Goal: Task Accomplishment & Management: Use online tool/utility

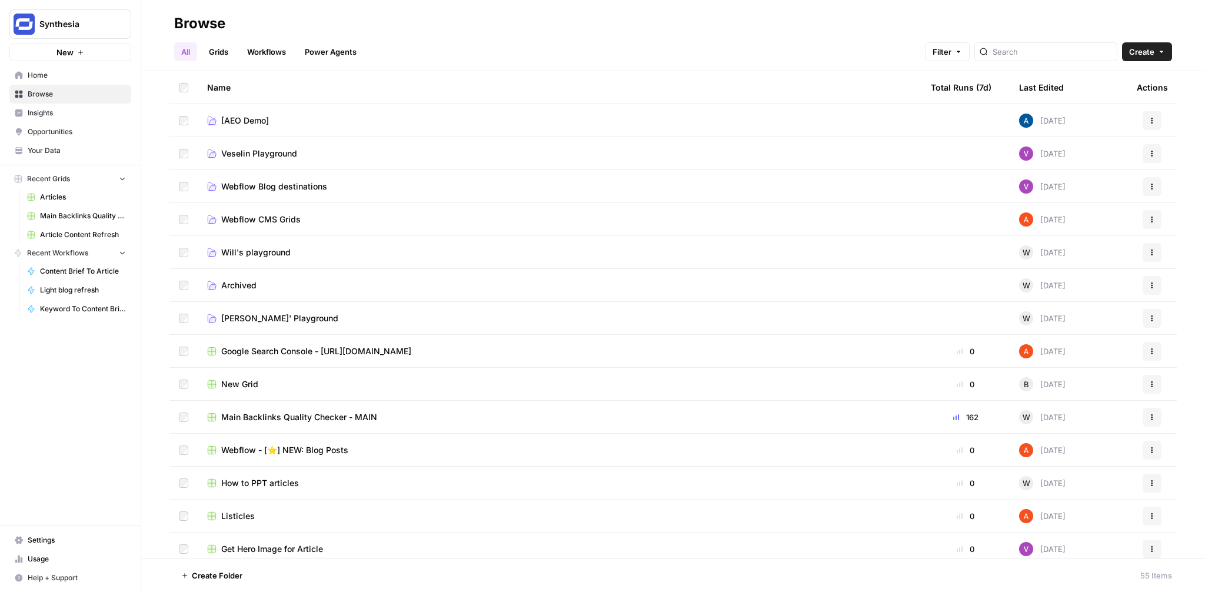
click at [251, 253] on span "Will's playground" at bounding box center [255, 253] width 69 height 12
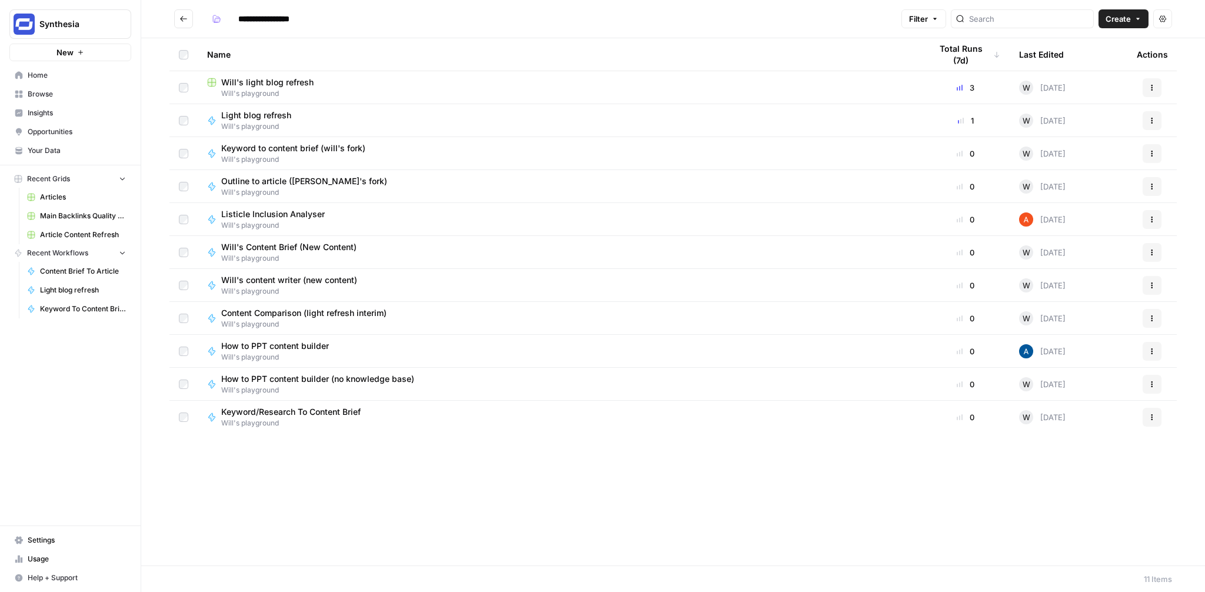
click at [1140, 15] on icon "button" at bounding box center [1138, 18] width 7 height 7
click at [1100, 42] on span "Grid" at bounding box center [1101, 47] width 66 height 12
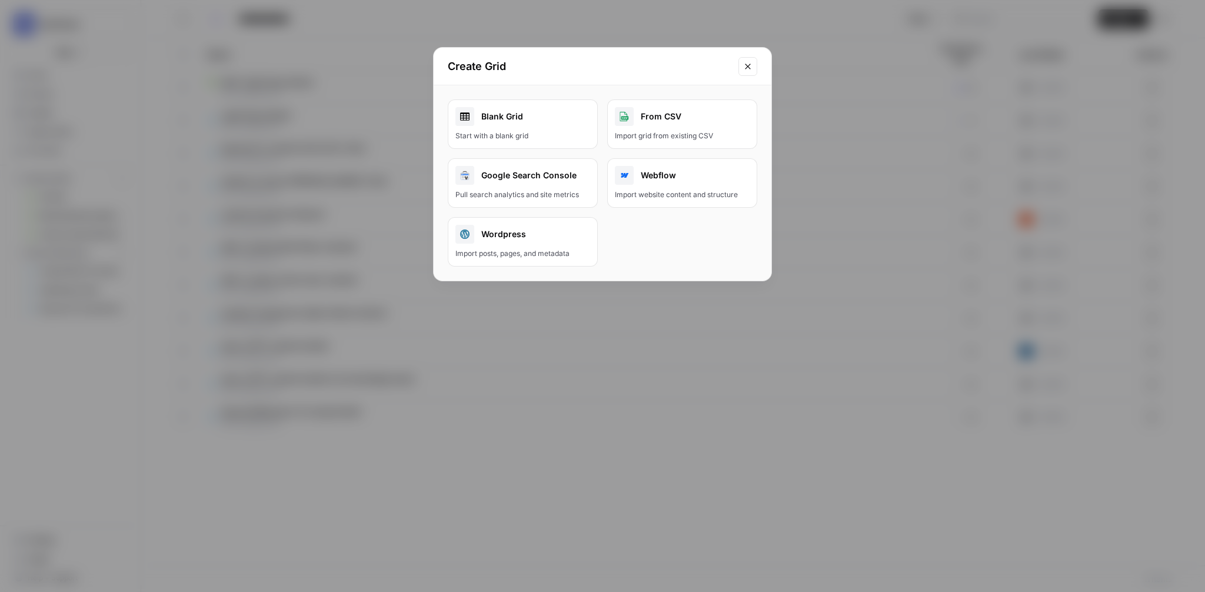
click at [523, 124] on div "Blank Grid" at bounding box center [523, 116] width 135 height 19
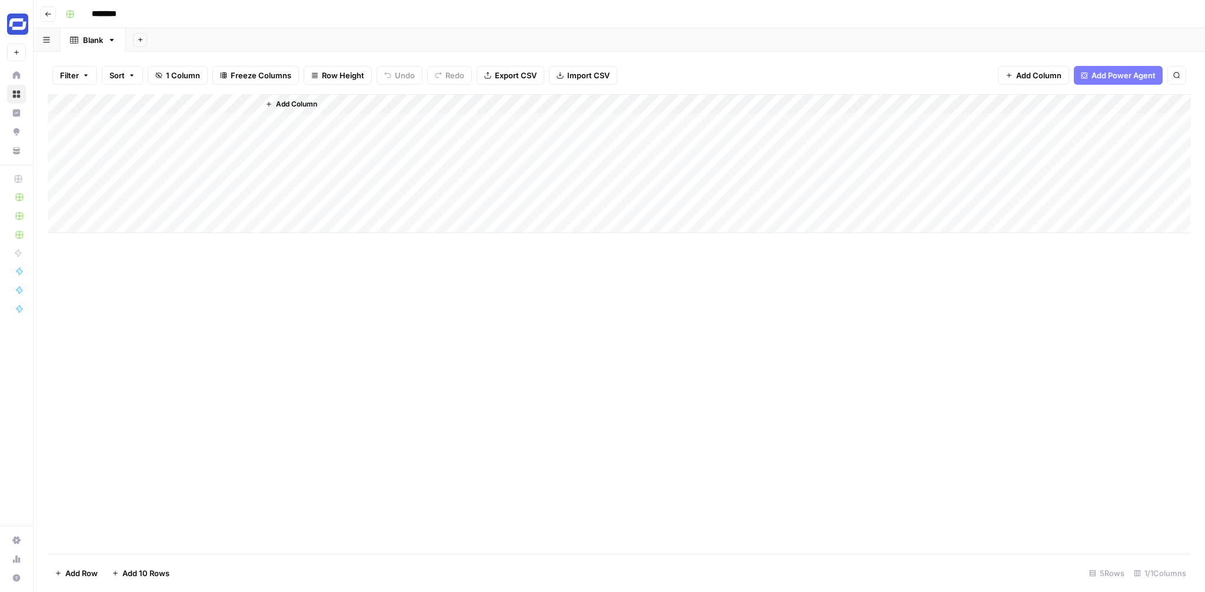
click at [125, 105] on div "Add Column" at bounding box center [620, 163] width 1144 height 139
click at [131, 134] on input "Title" at bounding box center [158, 133] width 119 height 12
click at [108, 12] on input "********" at bounding box center [120, 14] width 66 height 19
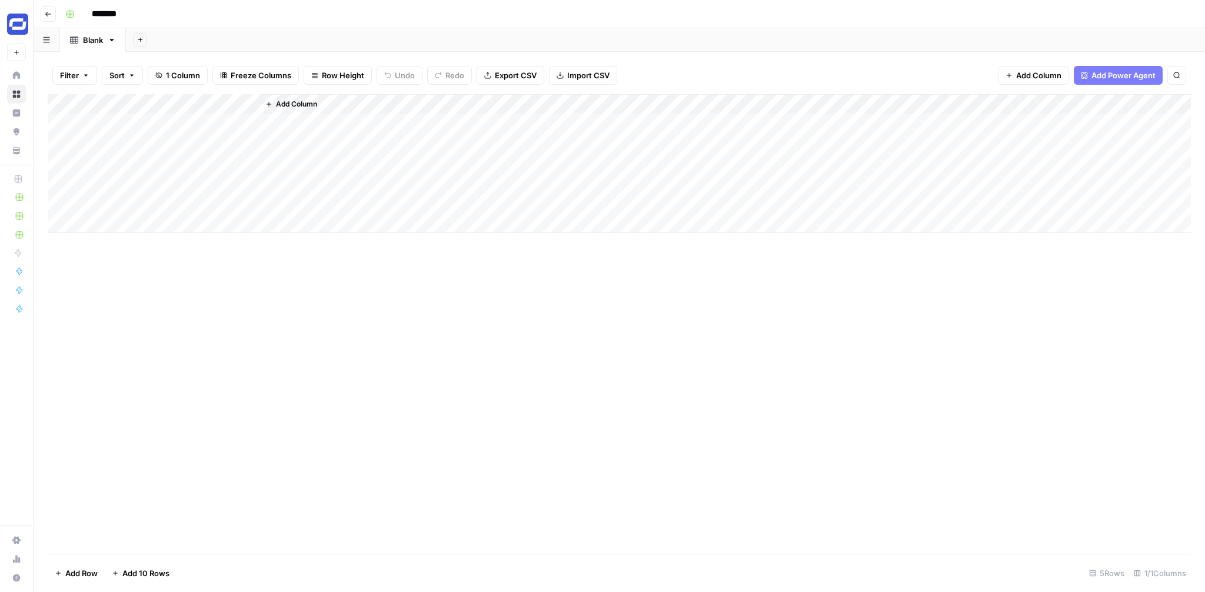
click at [108, 12] on input "********" at bounding box center [120, 14] width 66 height 19
type input "**********"
click at [119, 102] on div "Add Column" at bounding box center [620, 163] width 1144 height 139
click at [119, 102] on div at bounding box center [174, 106] width 170 height 24
click at [113, 134] on input "Title" at bounding box center [158, 133] width 119 height 12
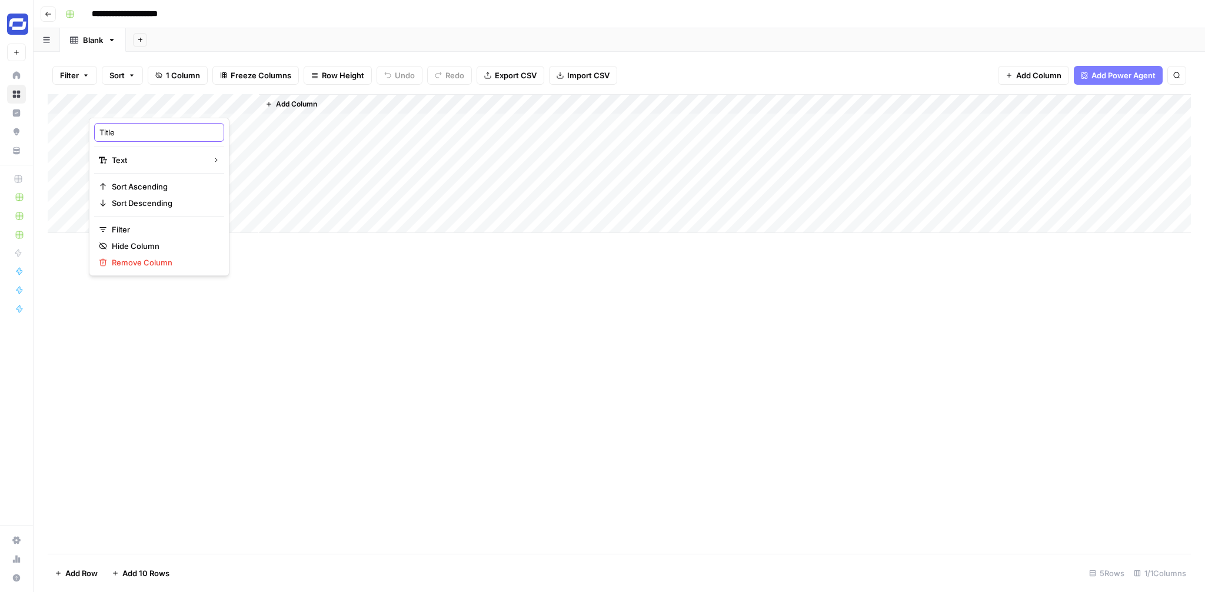
click at [113, 134] on input "Title" at bounding box center [158, 133] width 119 height 12
type input "Keyword"
click at [209, 124] on div "Add Column" at bounding box center [620, 163] width 1144 height 139
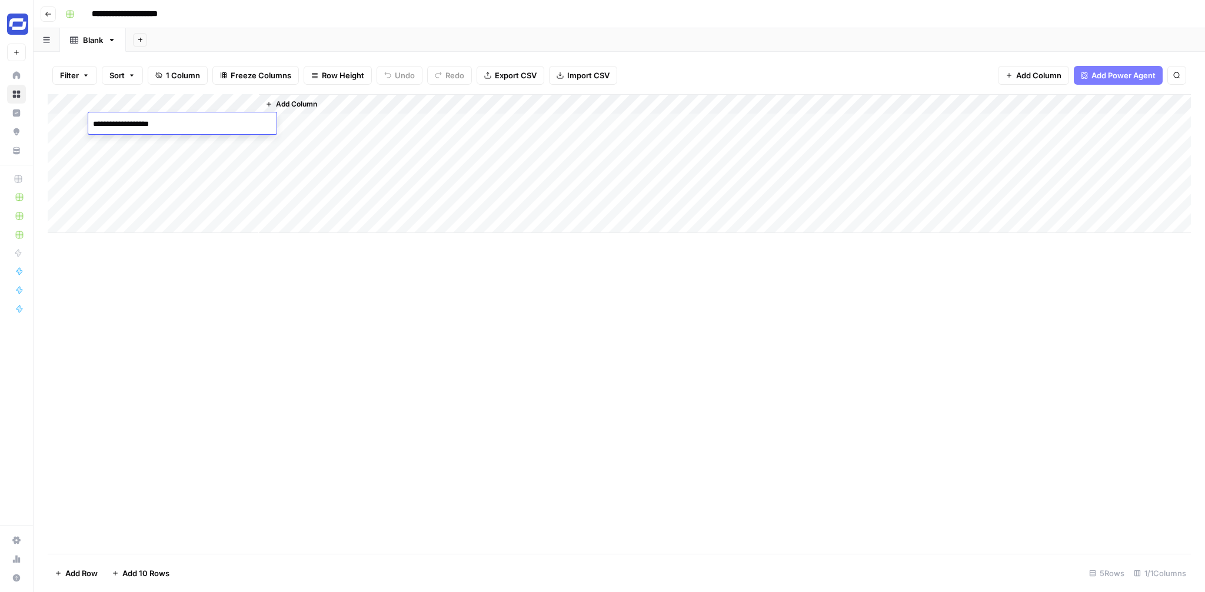
type textarea "**********"
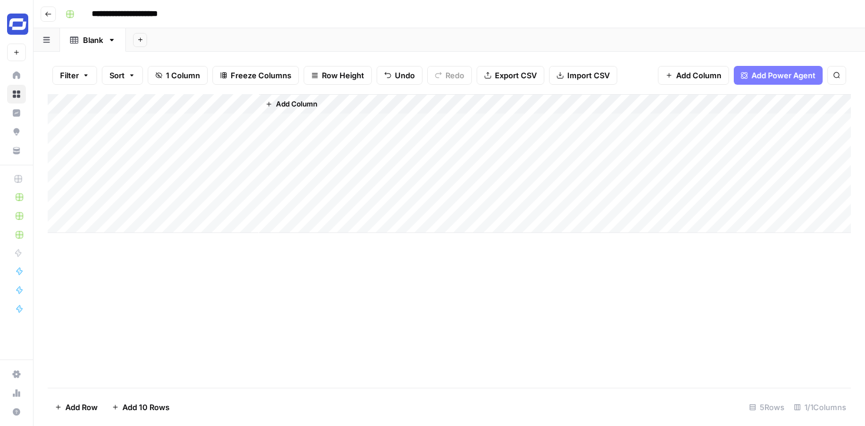
click at [287, 103] on span "Add Column" at bounding box center [296, 104] width 41 height 11
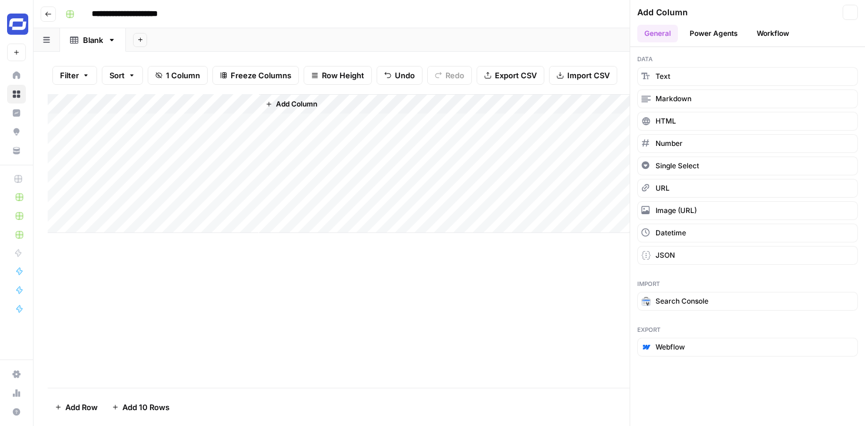
click at [287, 103] on span "Add Column" at bounding box center [296, 104] width 41 height 11
click at [680, 160] on button "Single Select" at bounding box center [747, 166] width 221 height 19
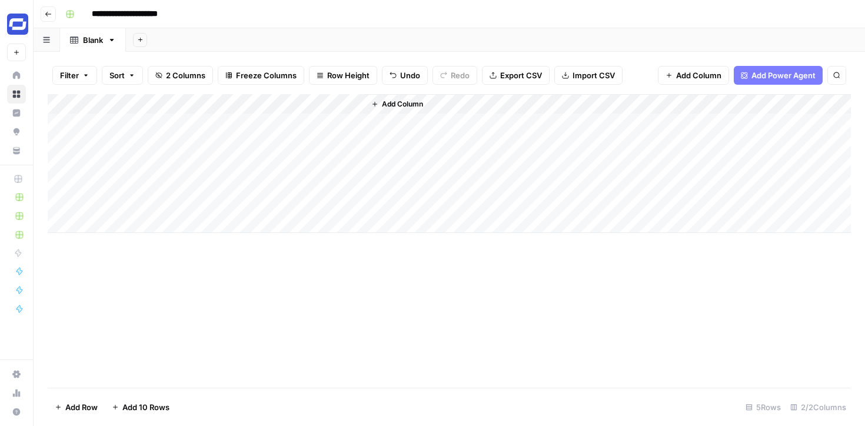
click at [312, 104] on div "Add Column" at bounding box center [449, 163] width 803 height 139
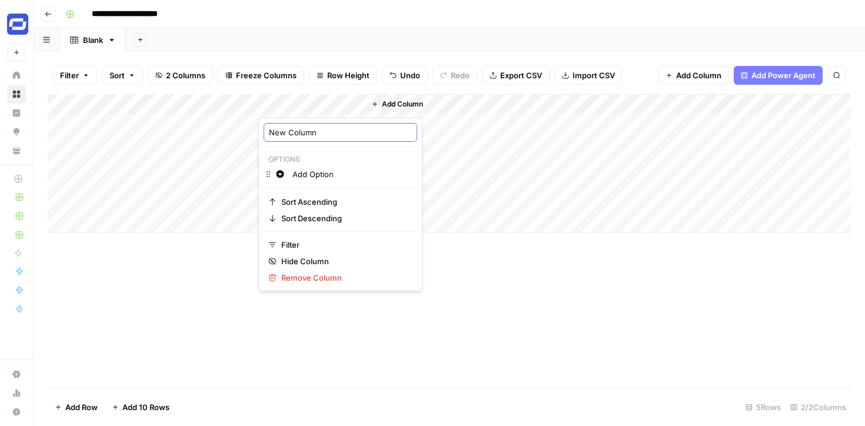
click at [307, 135] on input "New Column" at bounding box center [340, 133] width 143 height 12
type input "Content Type"
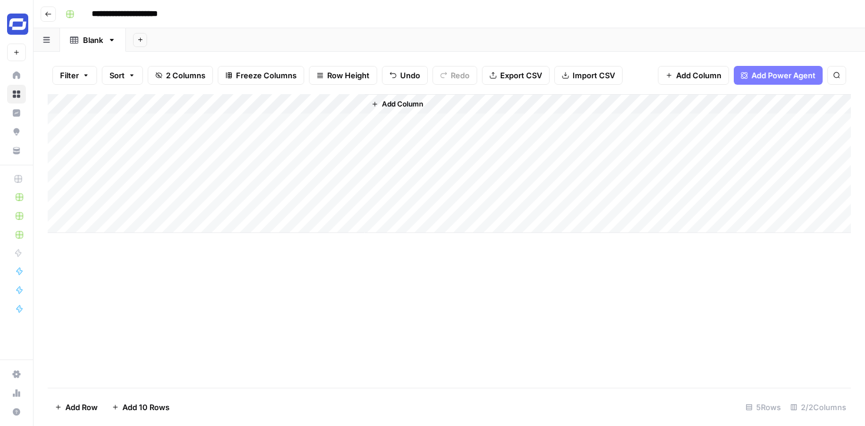
click at [318, 119] on div "Add Column" at bounding box center [449, 163] width 803 height 139
click at [318, 119] on div at bounding box center [324, 127] width 118 height 21
click at [312, 120] on div at bounding box center [324, 127] width 118 height 21
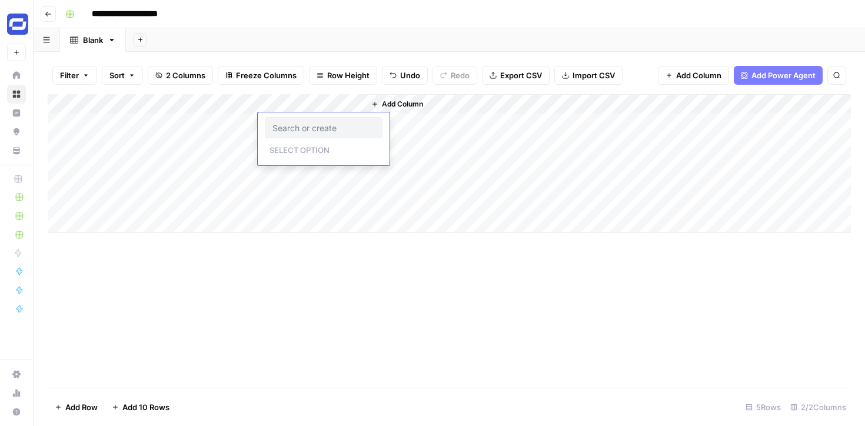
click at [312, 120] on div at bounding box center [324, 127] width 118 height 21
click at [302, 132] on input "text" at bounding box center [324, 127] width 102 height 11
type input "Guide"
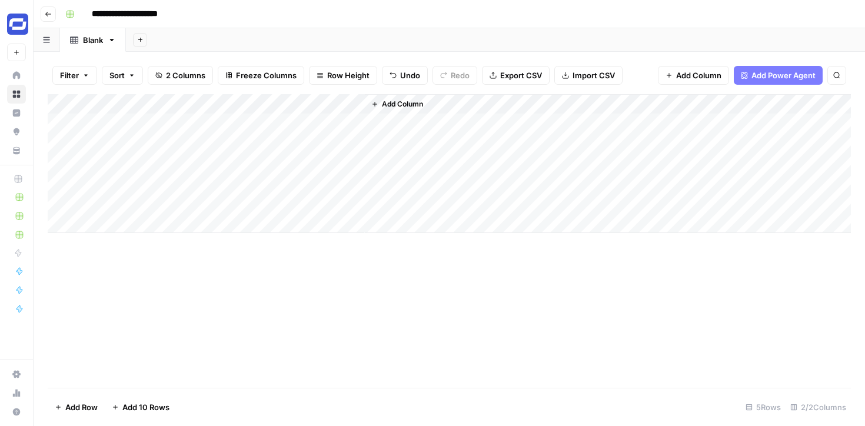
click at [314, 128] on div "Add Column" at bounding box center [449, 163] width 803 height 139
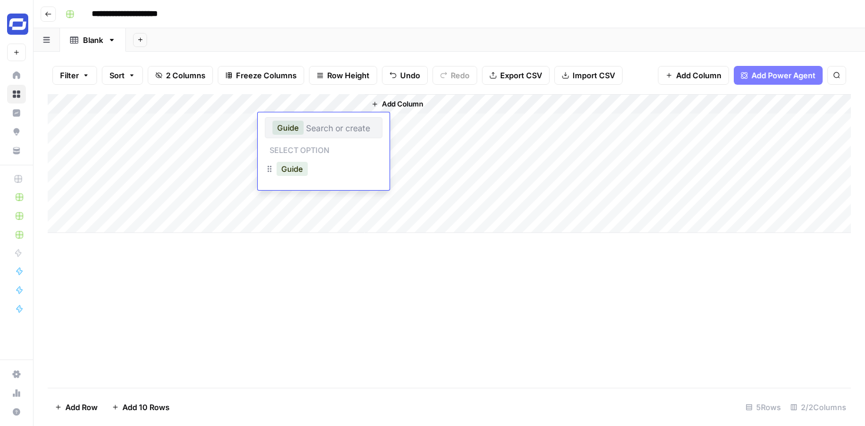
click at [314, 128] on input "text" at bounding box center [340, 127] width 69 height 11
click at [336, 131] on input "text" at bounding box center [340, 127] width 69 height 11
type input "How To"
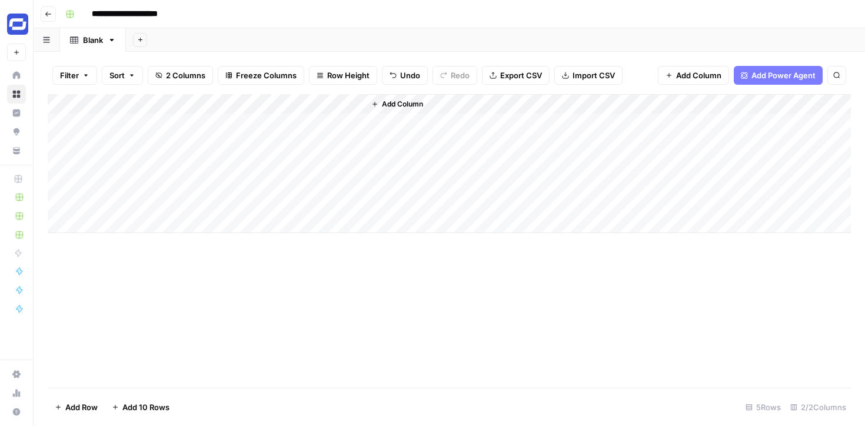
click at [331, 122] on div "Add Column" at bounding box center [449, 163] width 803 height 139
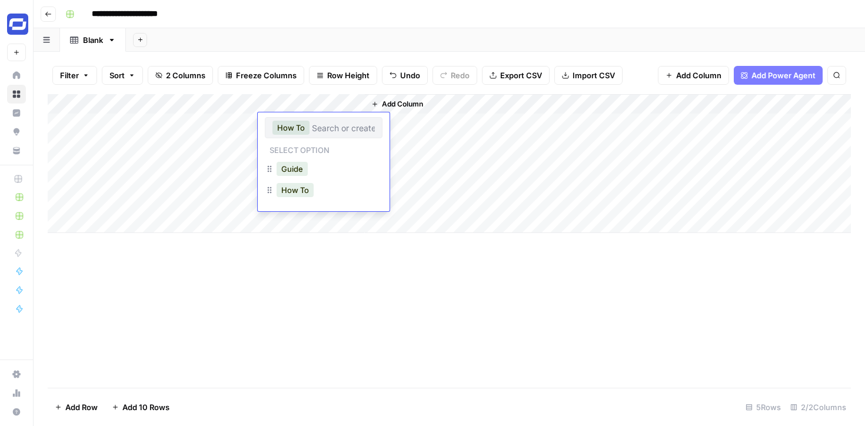
click at [331, 122] on input "text" at bounding box center [343, 127] width 63 height 11
click at [341, 129] on input "text" at bounding box center [343, 127] width 63 height 11
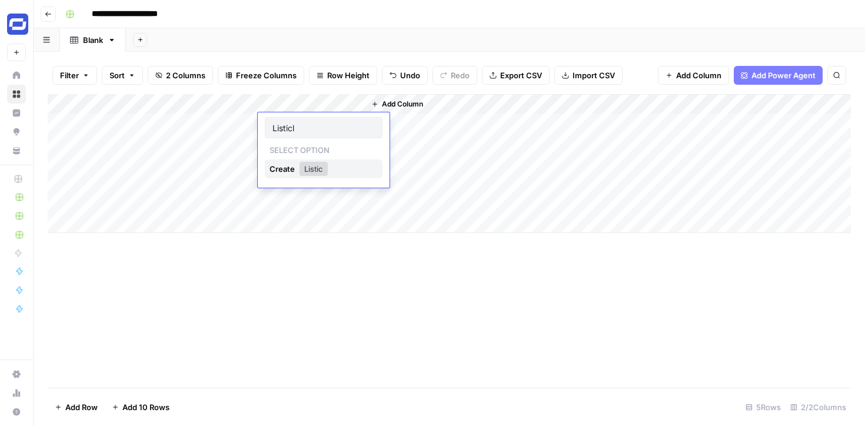
type input "Listicle"
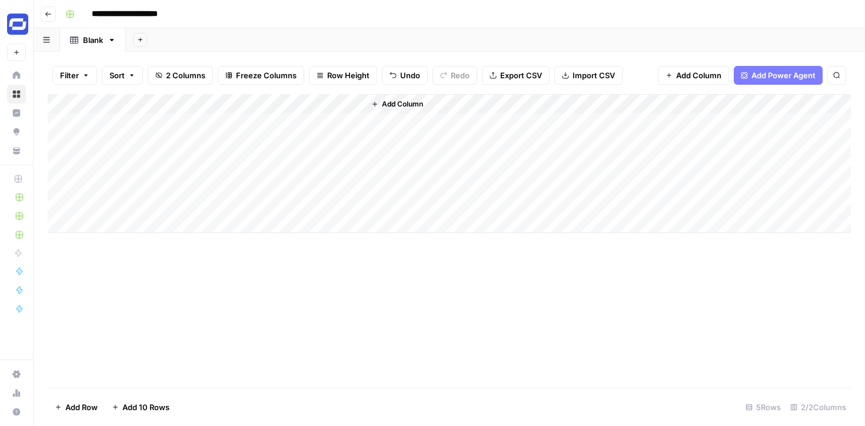
click at [317, 125] on div "Add Column" at bounding box center [449, 163] width 803 height 139
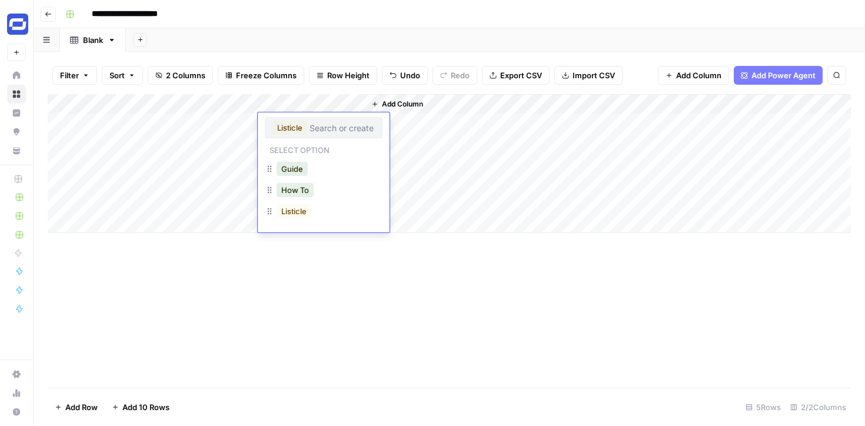
click at [317, 125] on input "text" at bounding box center [342, 127] width 65 height 11
click at [298, 171] on button "Guide" at bounding box center [292, 169] width 31 height 14
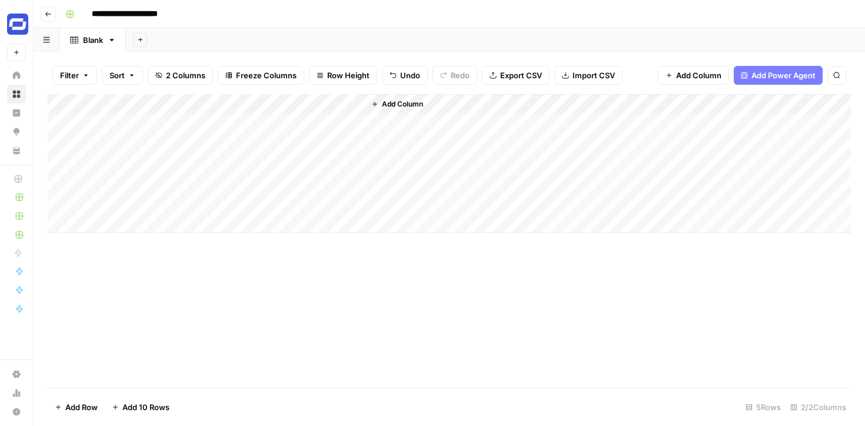
click at [285, 124] on div "Add Column" at bounding box center [449, 163] width 803 height 139
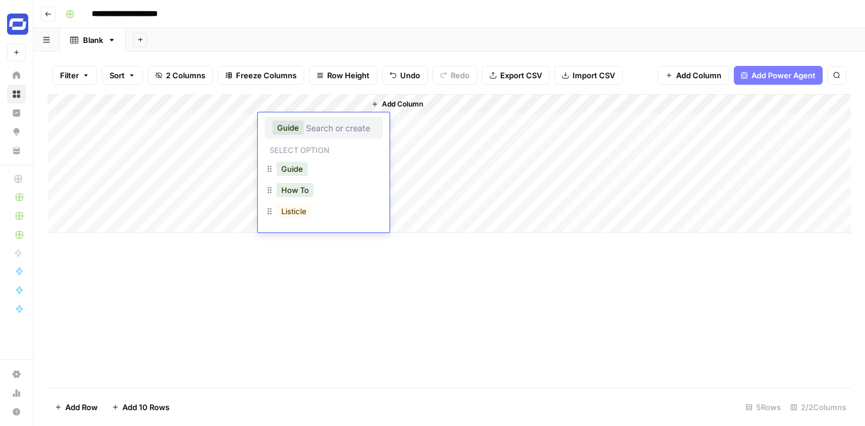
click at [288, 127] on button "Guide" at bounding box center [288, 128] width 31 height 14
click at [286, 184] on button "How To" at bounding box center [295, 190] width 37 height 14
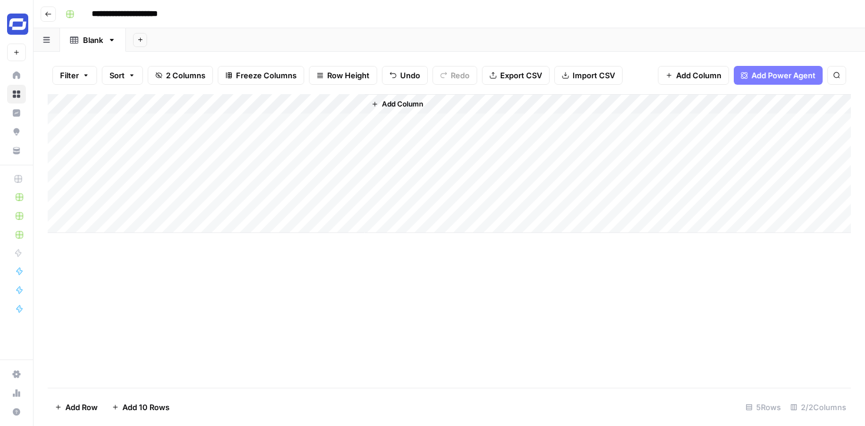
click at [320, 115] on div "Add Column" at bounding box center [449, 163] width 803 height 139
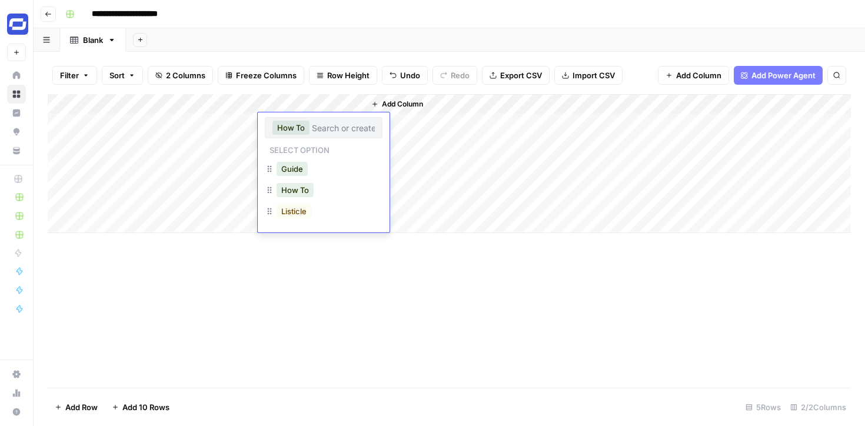
click at [271, 189] on icon "button" at bounding box center [269, 189] width 9 height 9
click at [271, 192] on icon "button" at bounding box center [269, 189] width 9 height 9
click at [301, 191] on button "How To" at bounding box center [295, 190] width 37 height 14
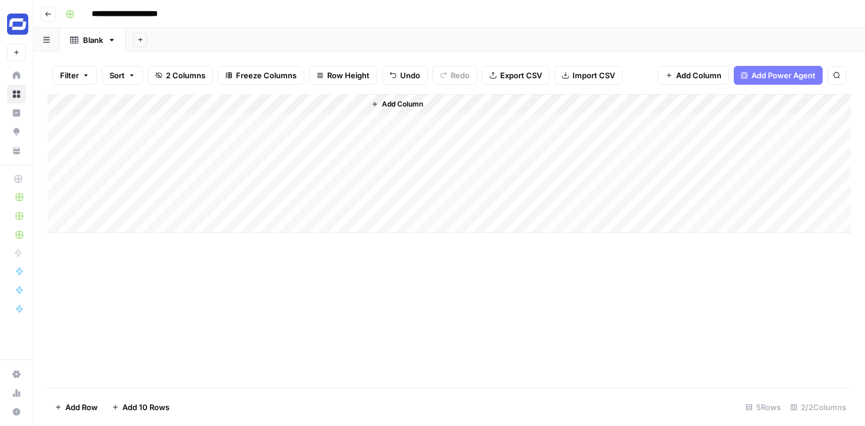
click at [301, 191] on div "Add Column" at bounding box center [449, 163] width 803 height 139
click at [303, 125] on div "Add Column" at bounding box center [449, 163] width 803 height 139
click at [280, 125] on div "Add Column" at bounding box center [449, 163] width 803 height 139
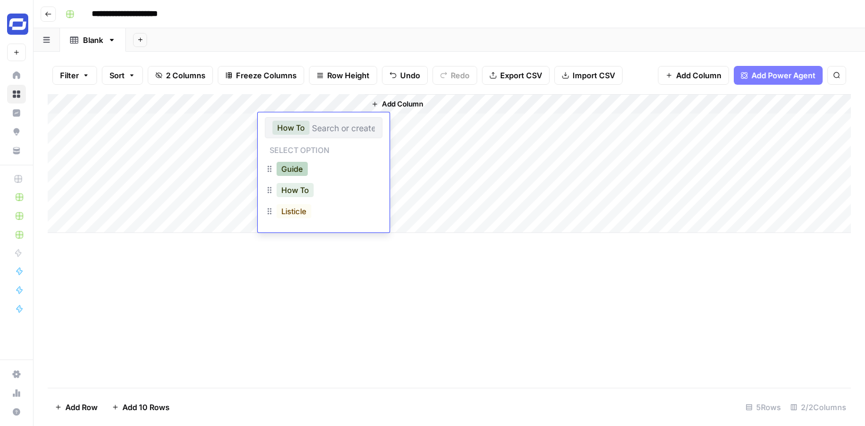
click at [295, 170] on button "Guide" at bounding box center [292, 169] width 31 height 14
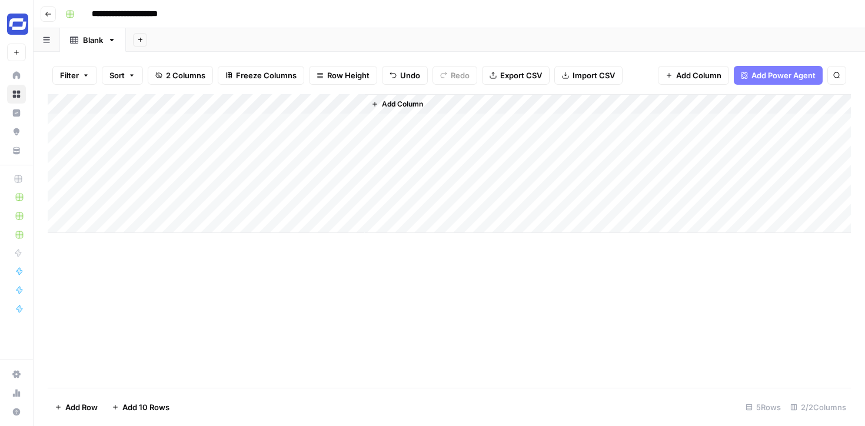
click at [420, 119] on div "Add Column" at bounding box center [608, 163] width 486 height 139
click at [402, 105] on span "Add Column" at bounding box center [402, 104] width 41 height 11
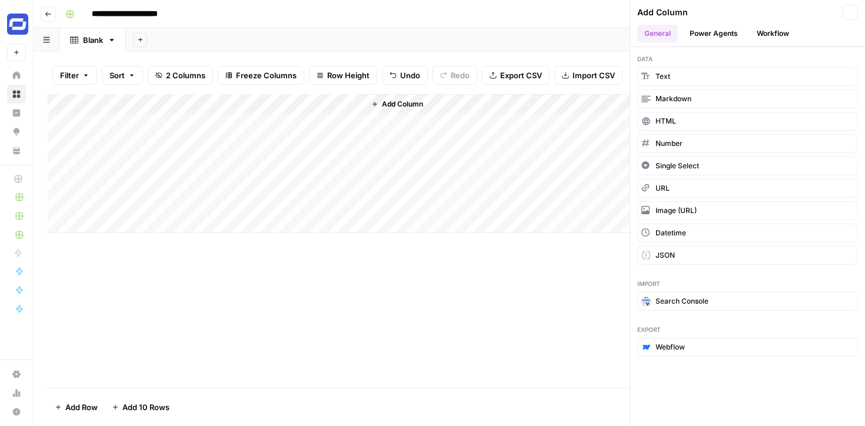
click at [402, 105] on span "Add Column" at bounding box center [402, 104] width 41 height 11
click at [662, 75] on span "Text" at bounding box center [663, 76] width 15 height 11
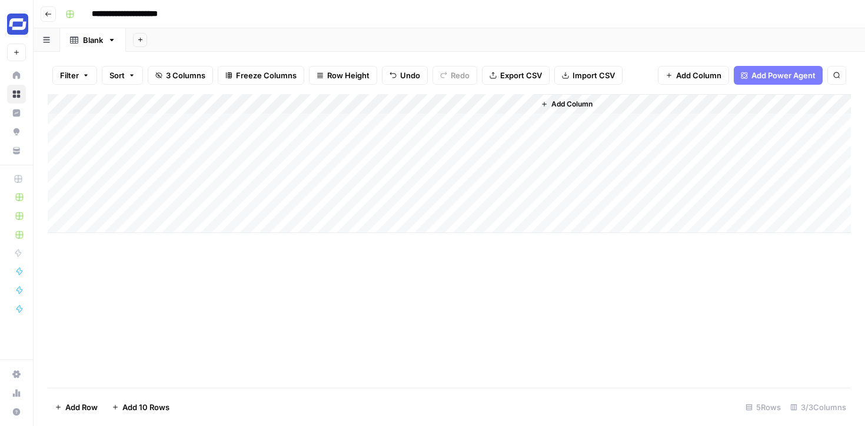
click at [414, 106] on div "Add Column" at bounding box center [449, 163] width 803 height 139
click at [414, 106] on div at bounding box center [449, 106] width 170 height 24
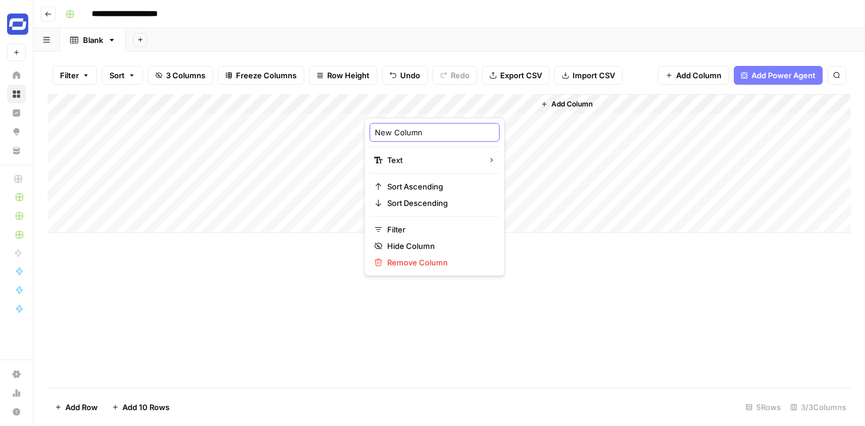
click at [405, 135] on input "New Column" at bounding box center [434, 133] width 119 height 12
type input "Internal knowledge"
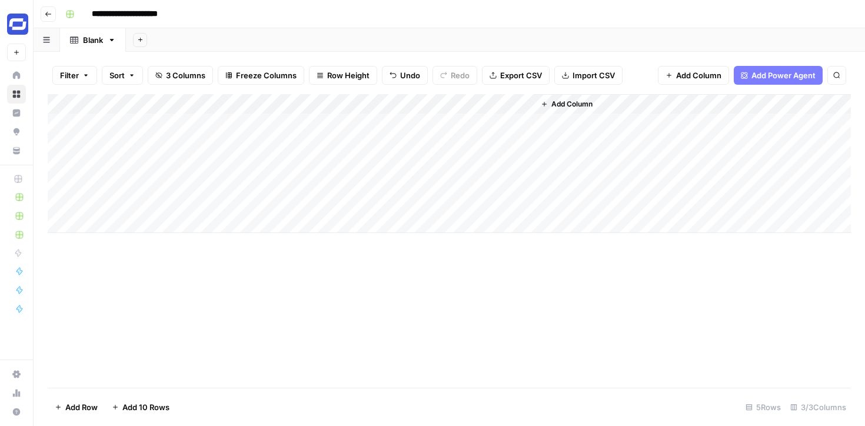
click at [561, 106] on span "Add Column" at bounding box center [572, 104] width 41 height 11
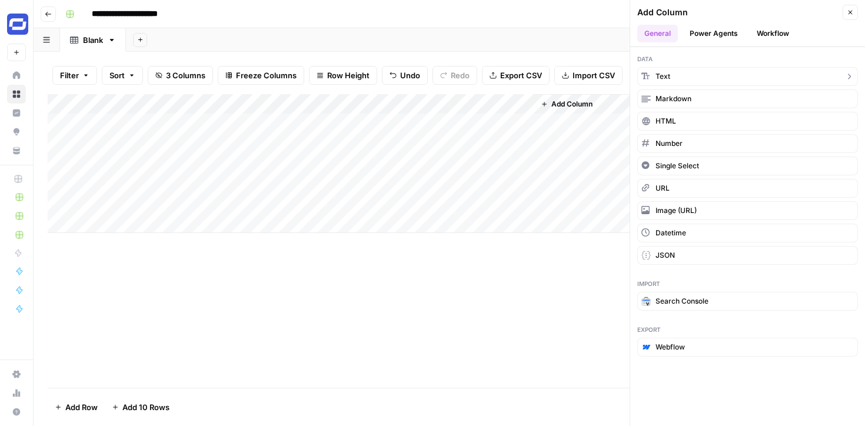
click at [673, 72] on button "Text" at bounding box center [747, 76] width 221 height 19
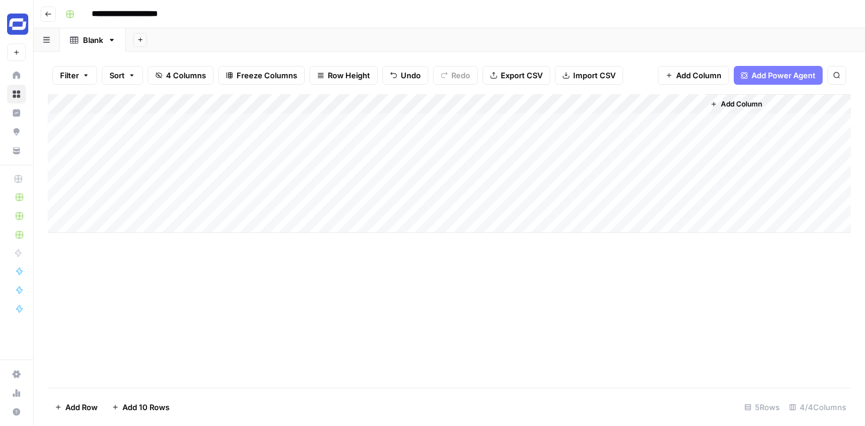
click at [597, 104] on div "Add Column" at bounding box center [449, 163] width 803 height 139
click at [597, 104] on div at bounding box center [619, 106] width 170 height 24
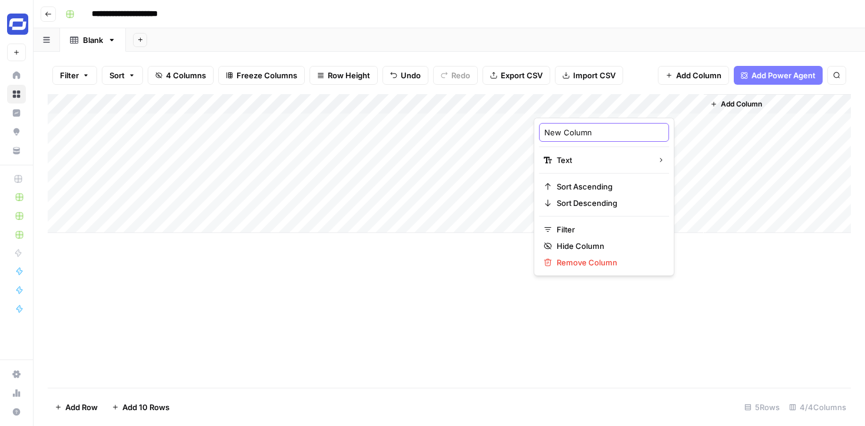
click at [565, 132] on input "New Column" at bounding box center [603, 133] width 119 height 12
type input "Associated Product/Feature"
